Goal: Task Accomplishment & Management: Use online tool/utility

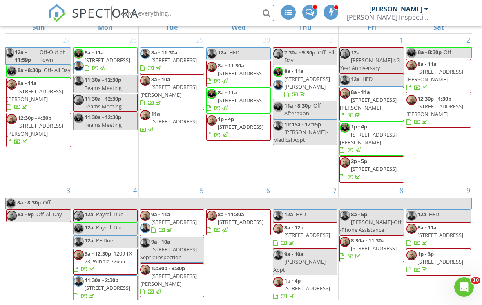
scroll to position [99, 0]
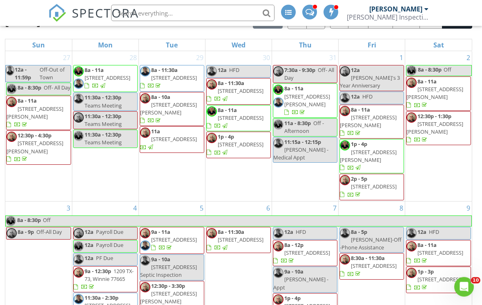
click at [407, 13] on div "[PERSON_NAME] Inspection Services" at bounding box center [388, 17] width 82 height 8
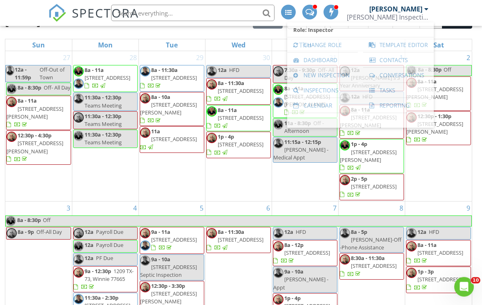
scroll to position [100, 0]
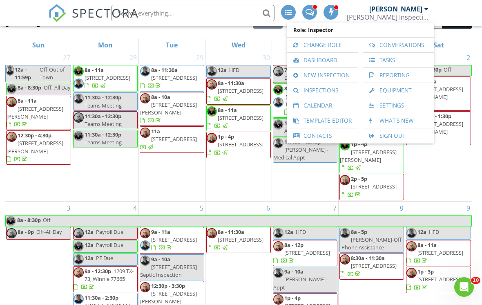
click at [341, 117] on link "Template Editor" at bounding box center [322, 120] width 63 height 15
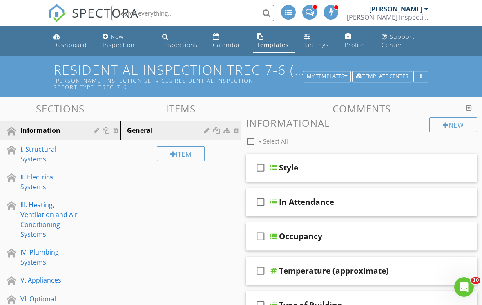
click at [38, 157] on div "I. Structural Systems" at bounding box center [50, 154] width 61 height 20
click at [38, 160] on div "I. Structural Systems" at bounding box center [50, 154] width 61 height 20
click at [52, 151] on div "I. Structural Systems" at bounding box center [50, 154] width 61 height 20
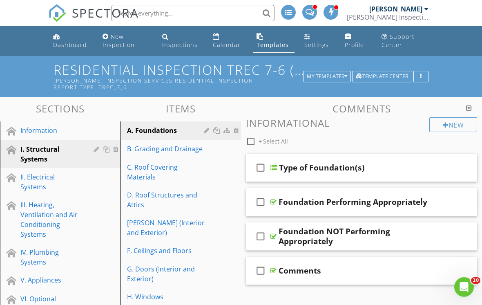
click at [161, 170] on div "C. Roof Covering Materials" at bounding box center [166, 172] width 79 height 20
click at [159, 172] on div "C. Roof Covering Materials" at bounding box center [166, 172] width 79 height 20
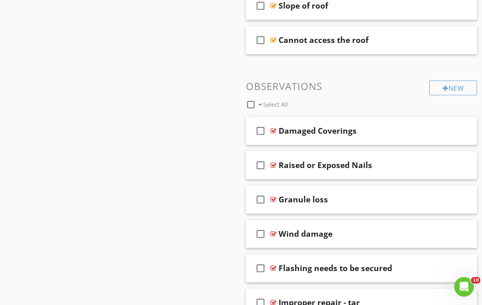
scroll to position [491, 0]
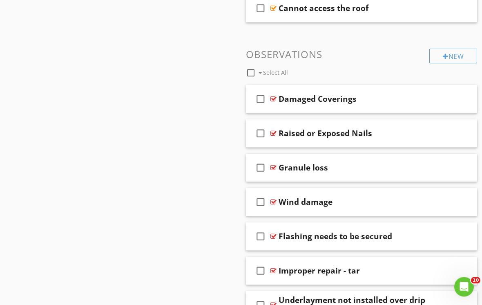
click at [459, 54] on div "New" at bounding box center [454, 56] width 48 height 15
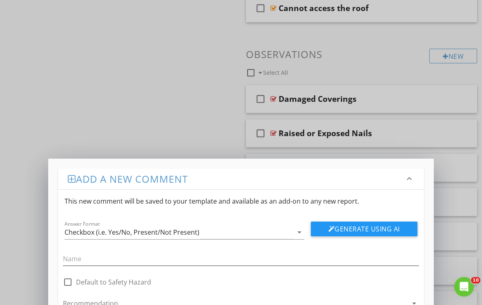
scroll to position [491, 0]
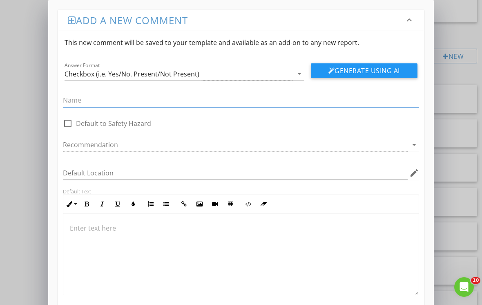
click at [116, 99] on input "text" at bounding box center [241, 100] width 356 height 13
type input "T"
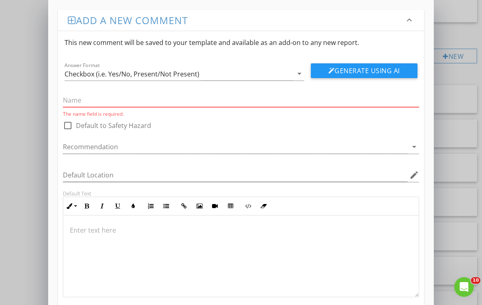
click at [410, 19] on icon "keyboard_arrow_down" at bounding box center [410, 20] width 10 height 10
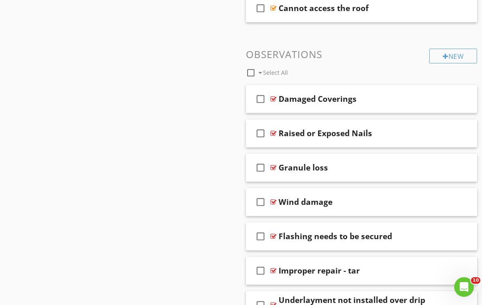
click at [103, 242] on div "Add a new comment keyboard_arrow_down This new comment will be saved to your te…" at bounding box center [241, 152] width 482 height 305
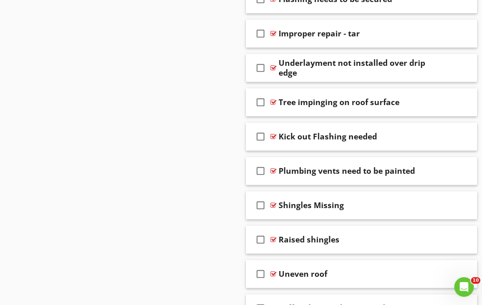
scroll to position [728, 0]
click at [348, 106] on div "Tree impinging on roof surface" at bounding box center [339, 103] width 121 height 10
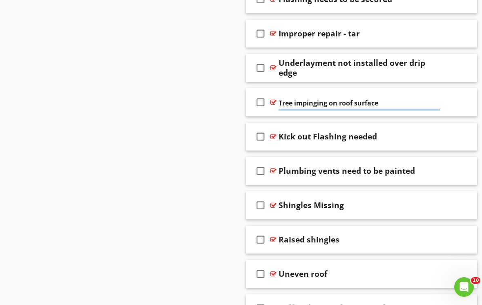
click at [420, 103] on div at bounding box center [422, 102] width 7 height 8
click at [437, 100] on div at bounding box center [435, 102] width 8 height 8
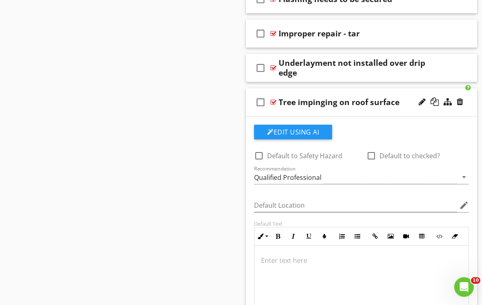
click at [150, 264] on div at bounding box center [241, 152] width 482 height 305
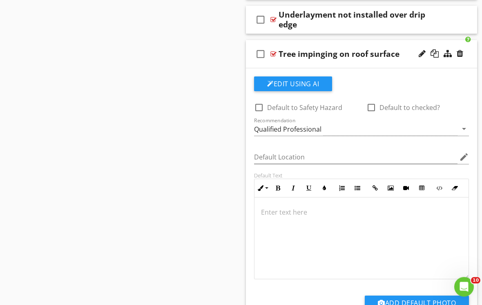
scroll to position [782, 0]
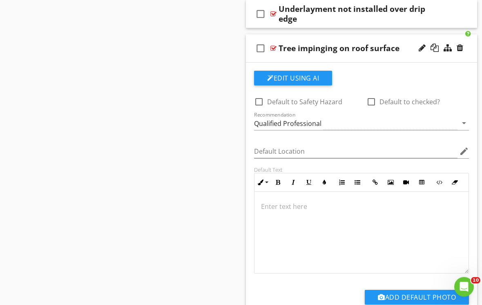
click at [295, 208] on p at bounding box center [361, 207] width 201 height 10
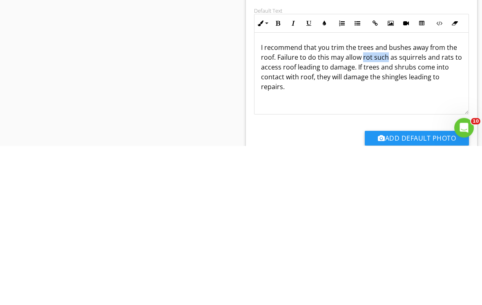
click at [379, 202] on p "I recommend that you trim the trees and bushes away from the roof. Failure to d…" at bounding box center [361, 226] width 201 height 49
click at [460, 202] on p "I recommend that you trim the trees and bushes away from the roof. Failure to d…" at bounding box center [361, 226] width 201 height 49
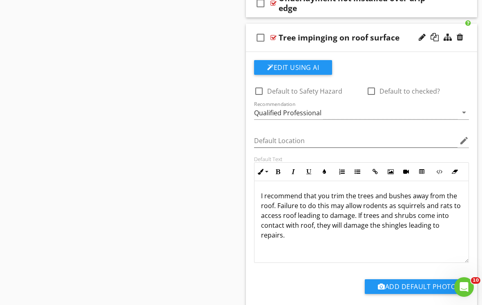
scroll to position [792, 0]
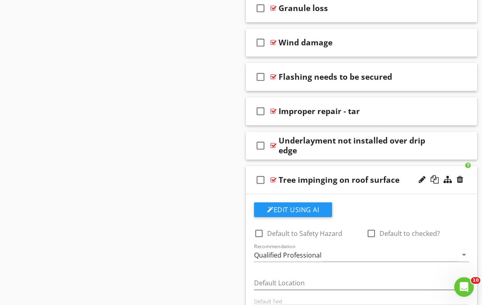
scroll to position [662, 0]
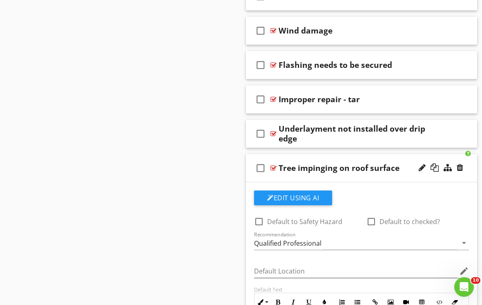
click at [265, 164] on icon "check_box_outline_blank" at bounding box center [260, 168] width 13 height 20
click at [266, 166] on icon "check_box" at bounding box center [260, 168] width 13 height 20
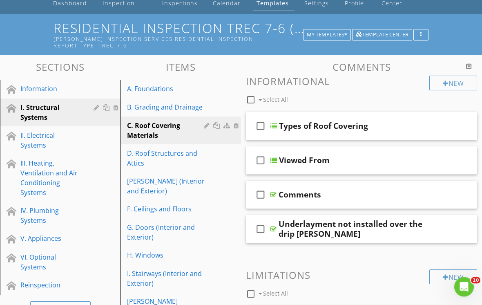
scroll to position [0, 0]
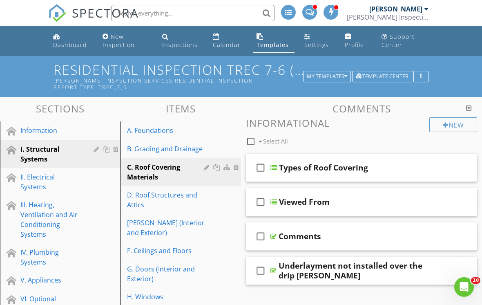
click at [193, 170] on div "C. Roof Covering Materials" at bounding box center [166, 172] width 79 height 20
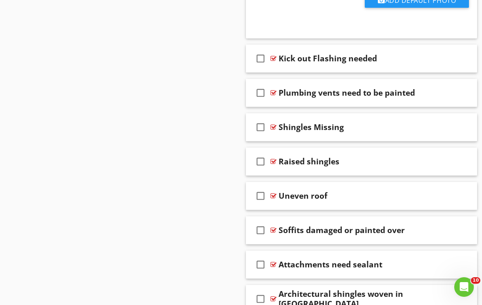
scroll to position [1057, 0]
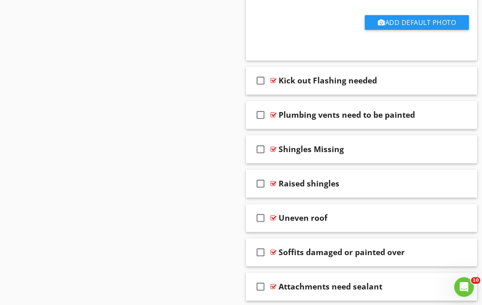
click at [383, 111] on div "Plumbing vents need to be painted" at bounding box center [347, 115] width 137 height 10
click at [437, 114] on div at bounding box center [435, 114] width 8 height 8
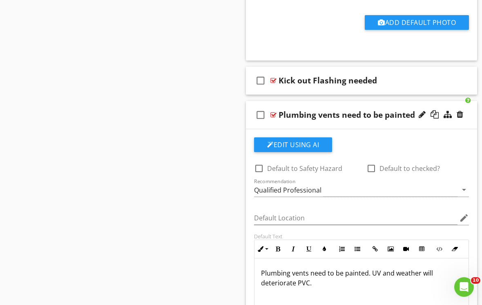
click at [192, 265] on div at bounding box center [241, 152] width 482 height 305
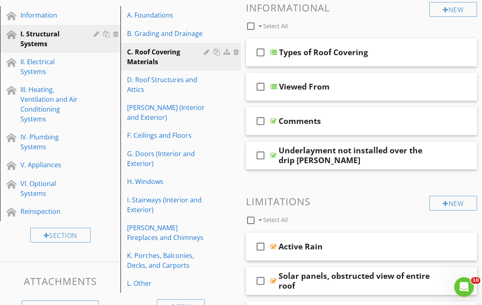
scroll to position [108, 0]
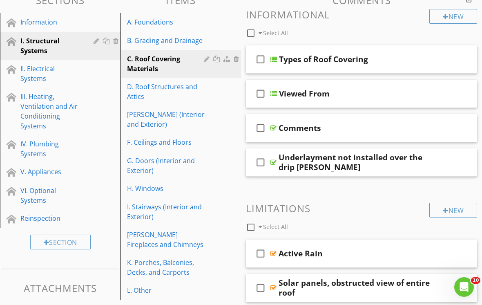
click at [166, 117] on div "[PERSON_NAME] (Interior and Exterior)" at bounding box center [166, 120] width 79 height 20
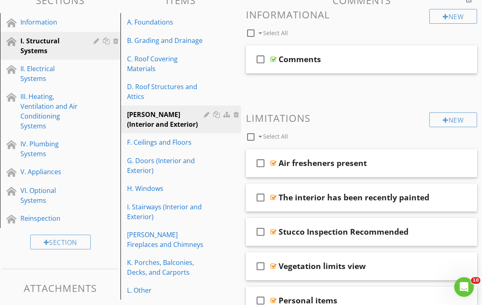
click at [48, 139] on div "IV. Plumbing Systems" at bounding box center [50, 149] width 61 height 20
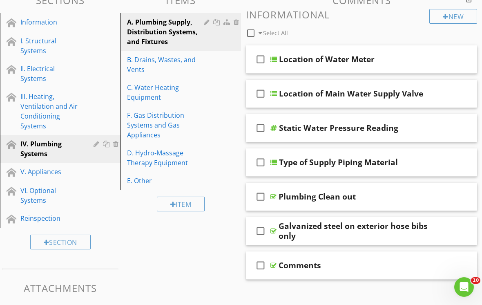
click at [164, 90] on div "C. Water Heating Equipment" at bounding box center [166, 93] width 79 height 20
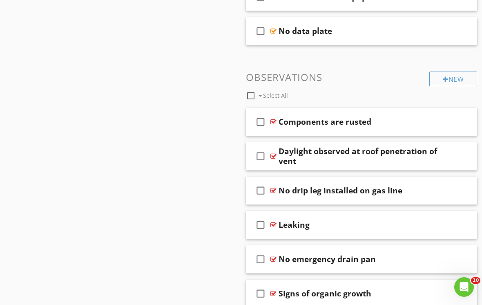
scroll to position [467, 0]
click at [454, 76] on div "New" at bounding box center [454, 79] width 48 height 15
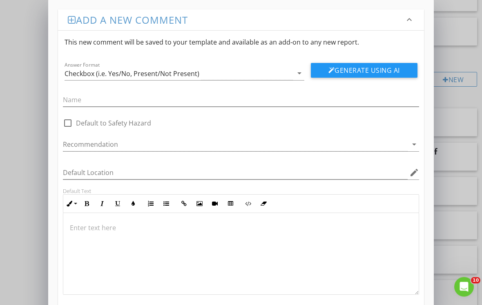
scroll to position [468, 0]
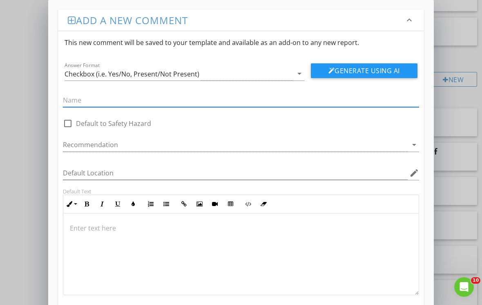
click at [111, 98] on input "text" at bounding box center [241, 100] width 356 height 13
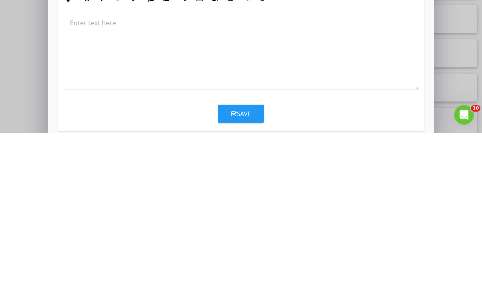
scroll to position [469, 0]
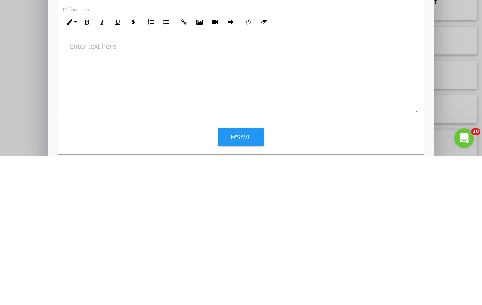
type input "PVC pipe missing paint"
click at [204, 180] on div at bounding box center [241, 221] width 356 height 82
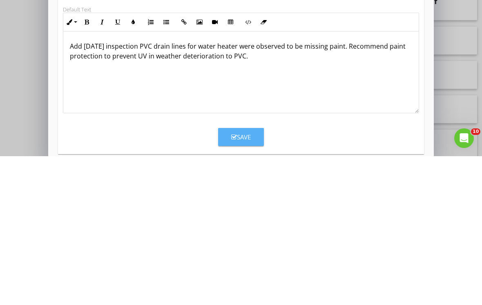
click at [250, 281] on div "Save" at bounding box center [241, 285] width 20 height 9
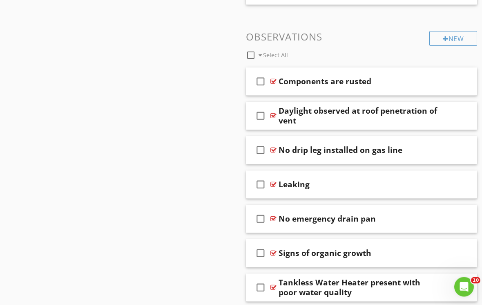
scroll to position [511, 0]
